Goal: Register for event/course

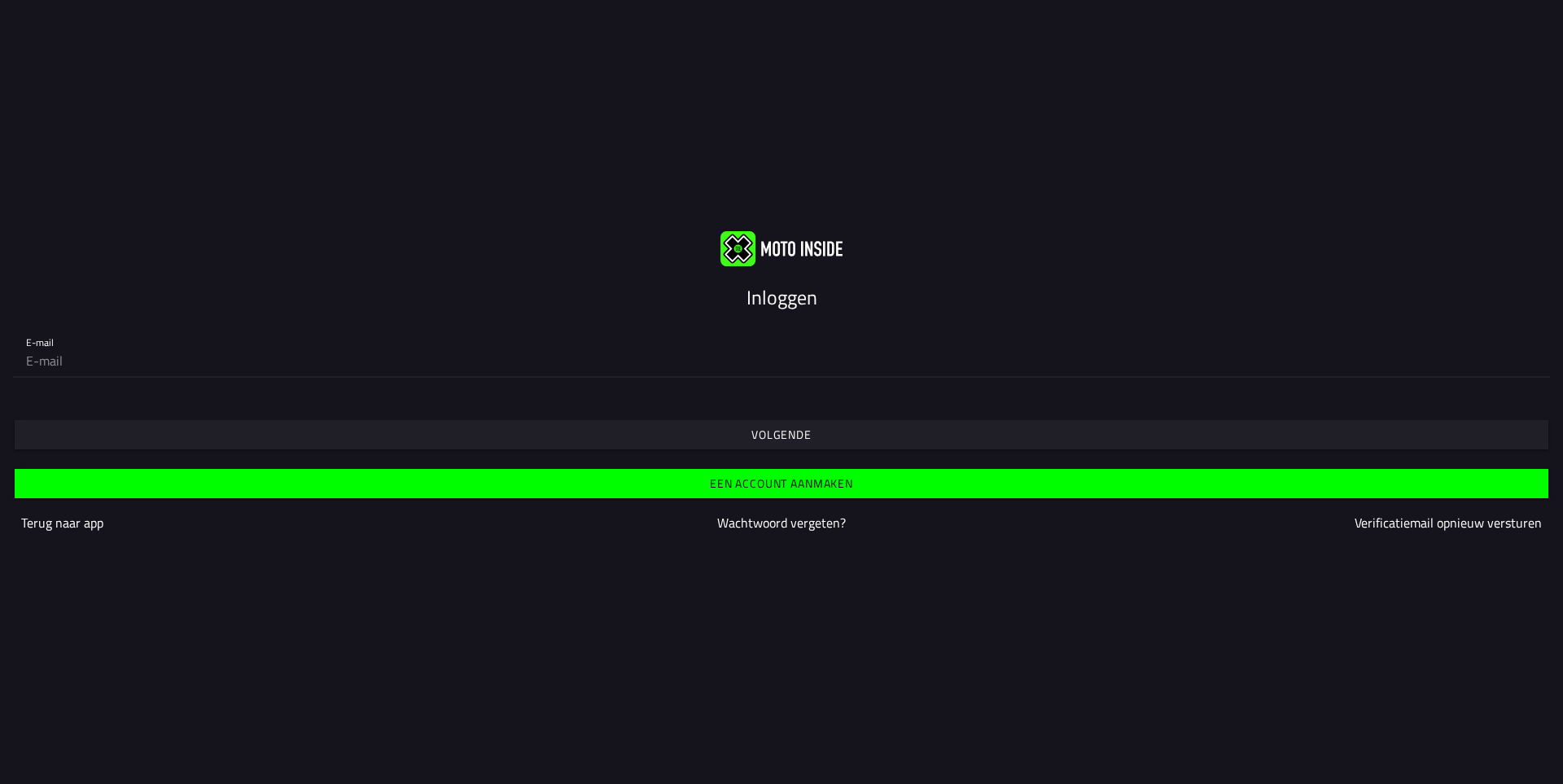
paste input "[EMAIL_ADDRESS][DOMAIN_NAME]"
type input "[EMAIL_ADDRESS][DOMAIN_NAME]"
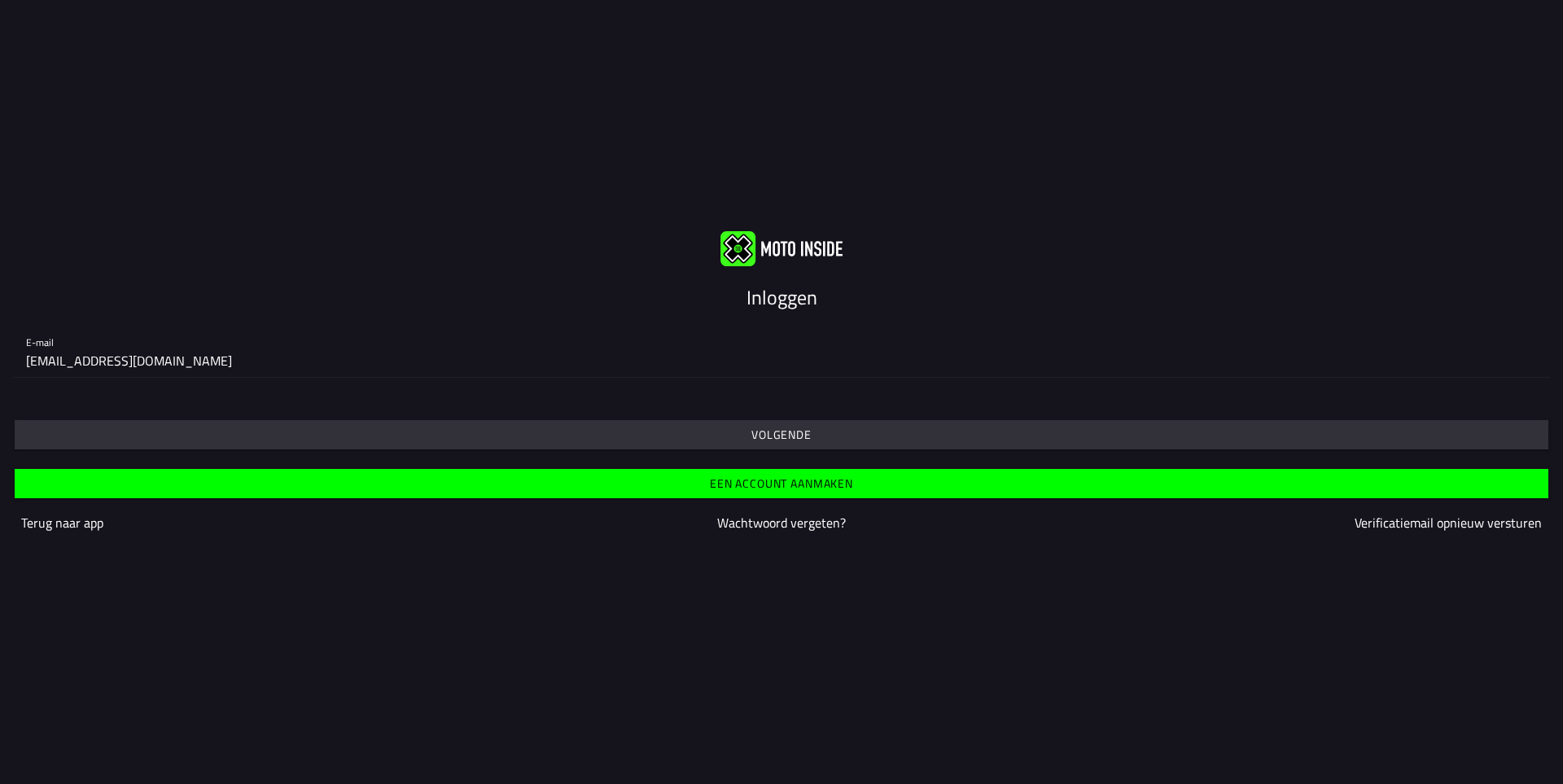
click at [15, 420] on button "Volgende" at bounding box center [782, 435] width 1534 height 29
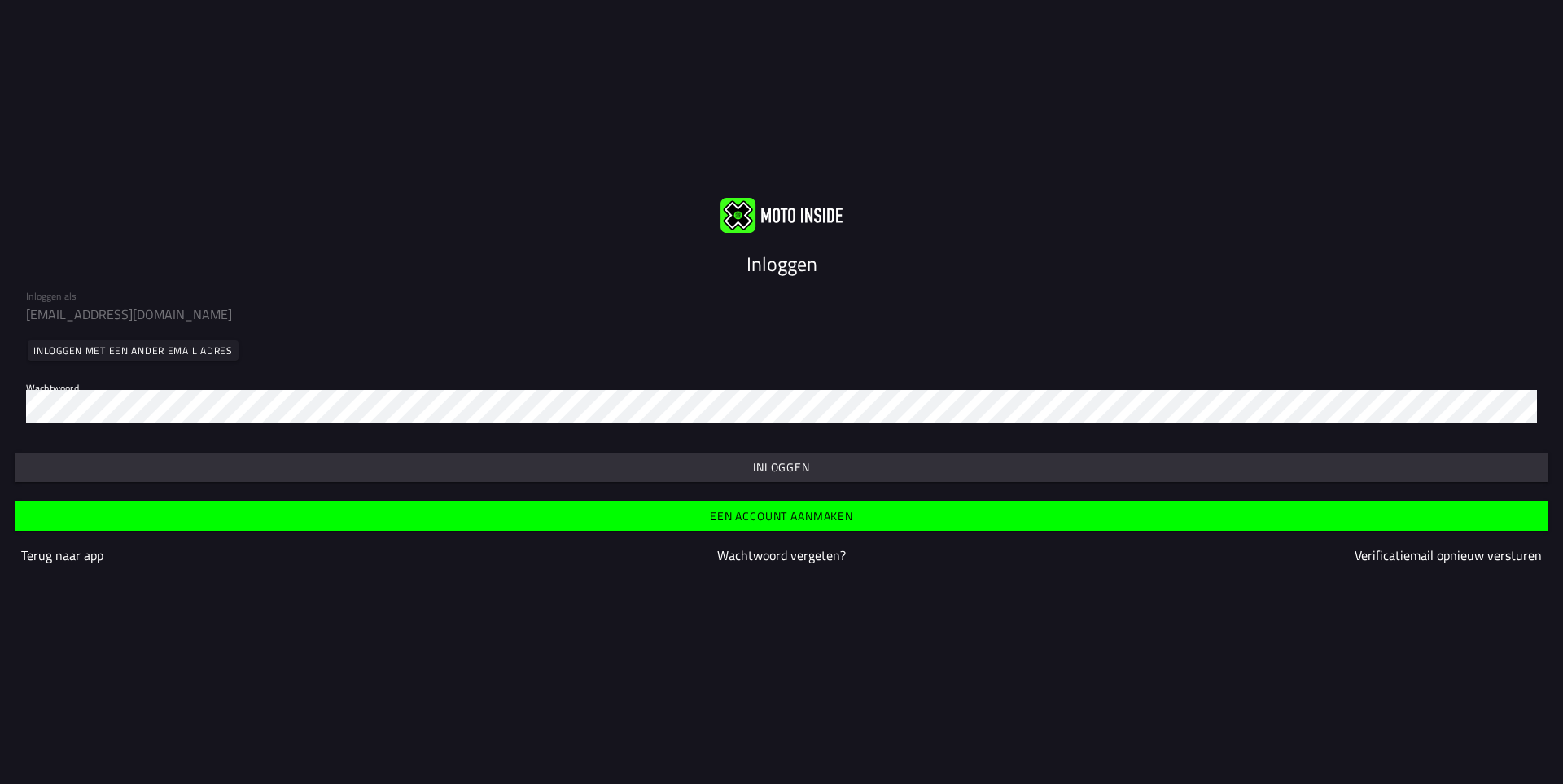
click at [15, 453] on button "button" at bounding box center [782, 467] width 1534 height 29
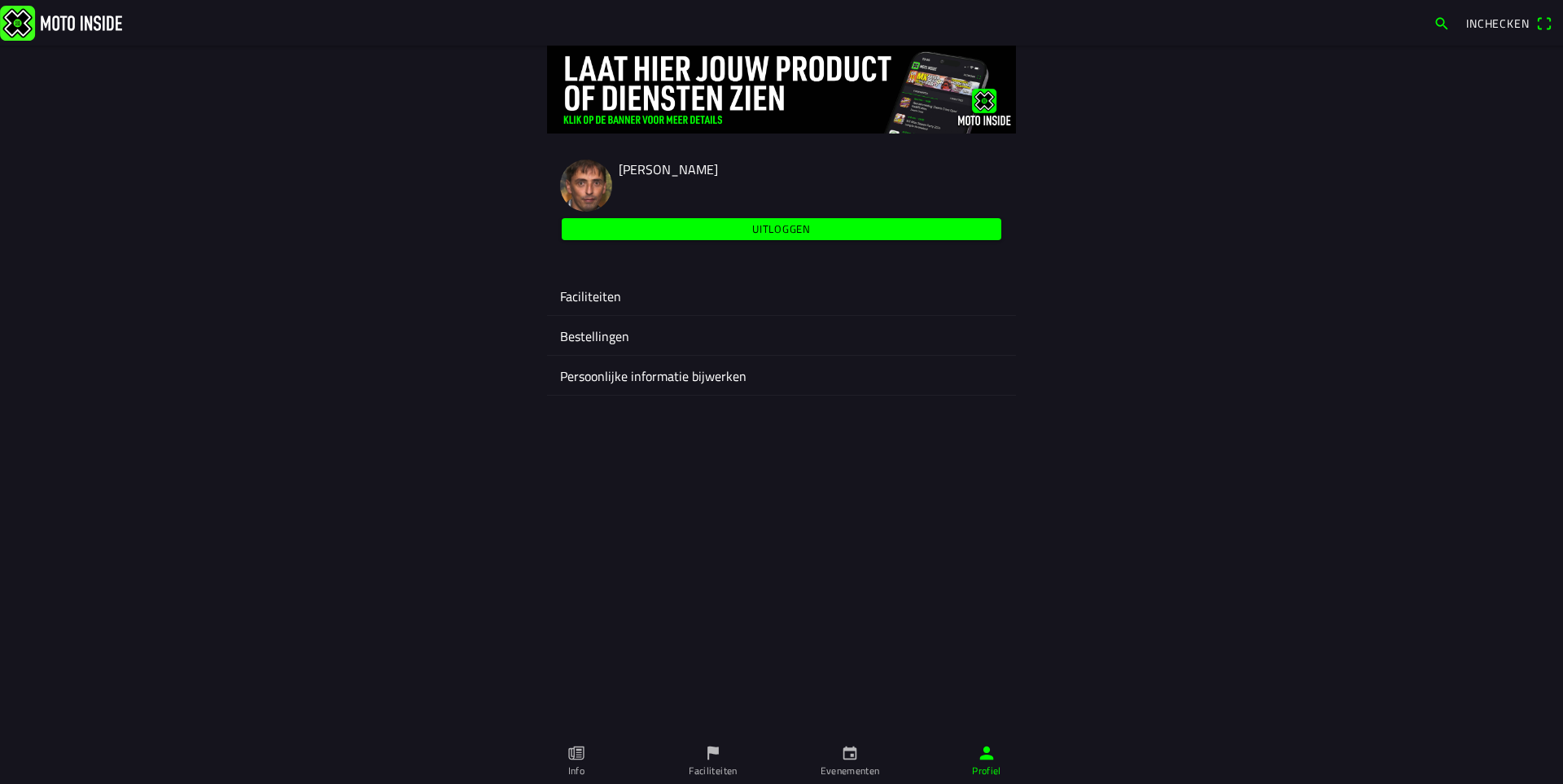
click at [863, 767] on ion-label "Evenementen" at bounding box center [850, 770] width 60 height 15
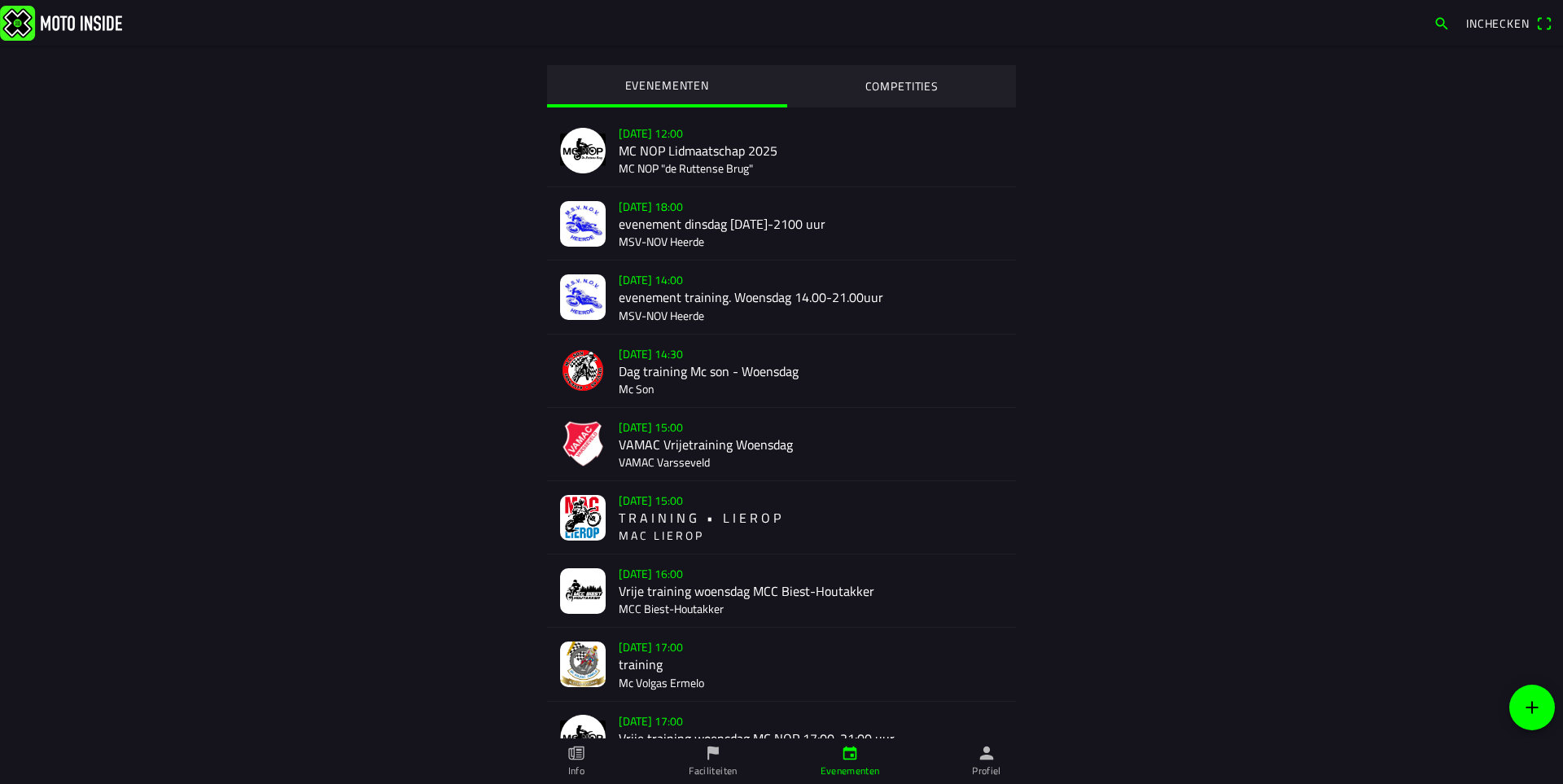
click at [625, 528] on div "[DATE] 15:00 T R A I N I N G • L I E R O P M A C L I E R O P" at bounding box center [810, 517] width 384 height 72
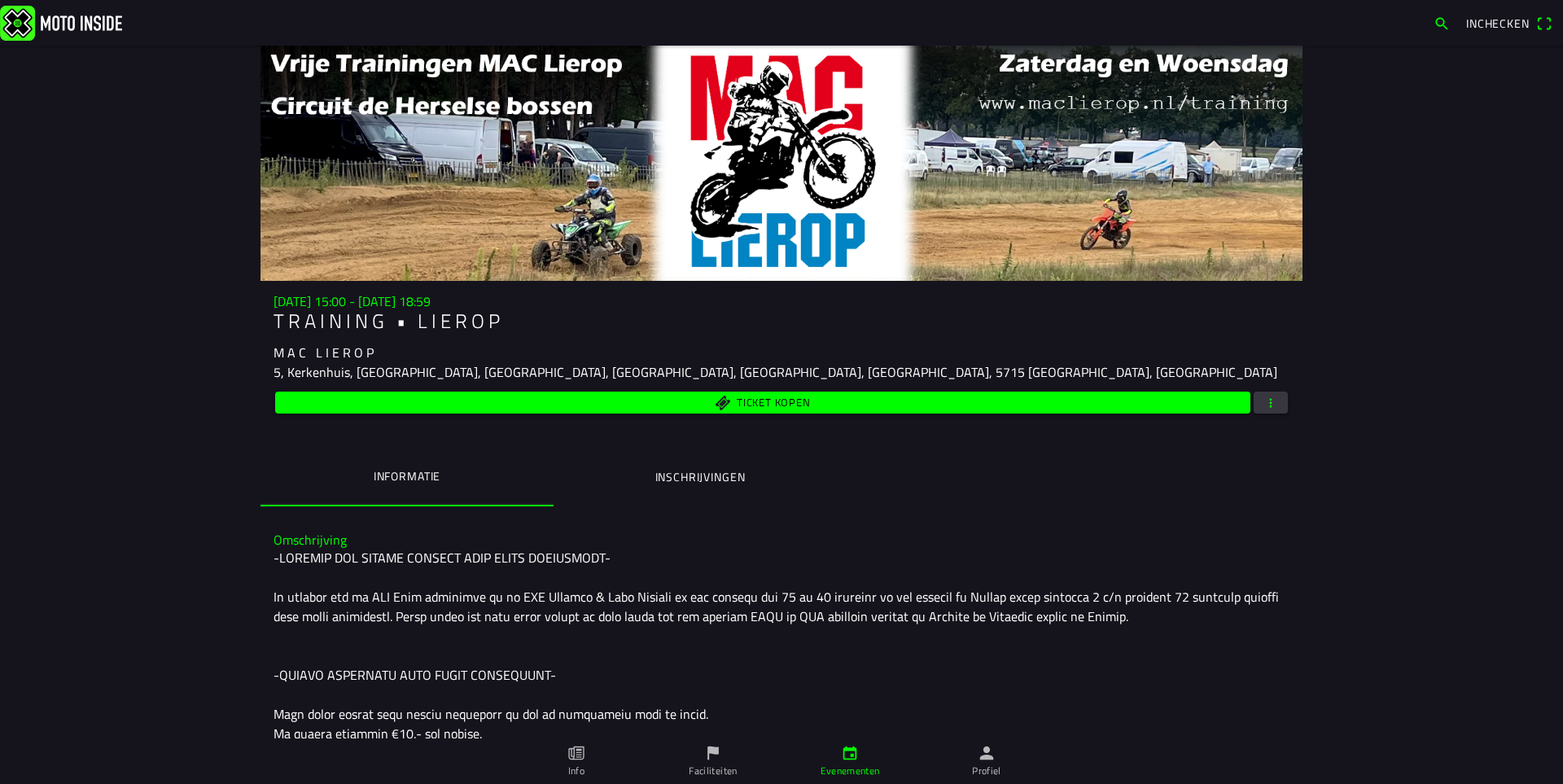
click at [687, 470] on ion-label "Inschrijvingen" at bounding box center [700, 477] width 91 height 18
